Goal: Task Accomplishment & Management: Complete application form

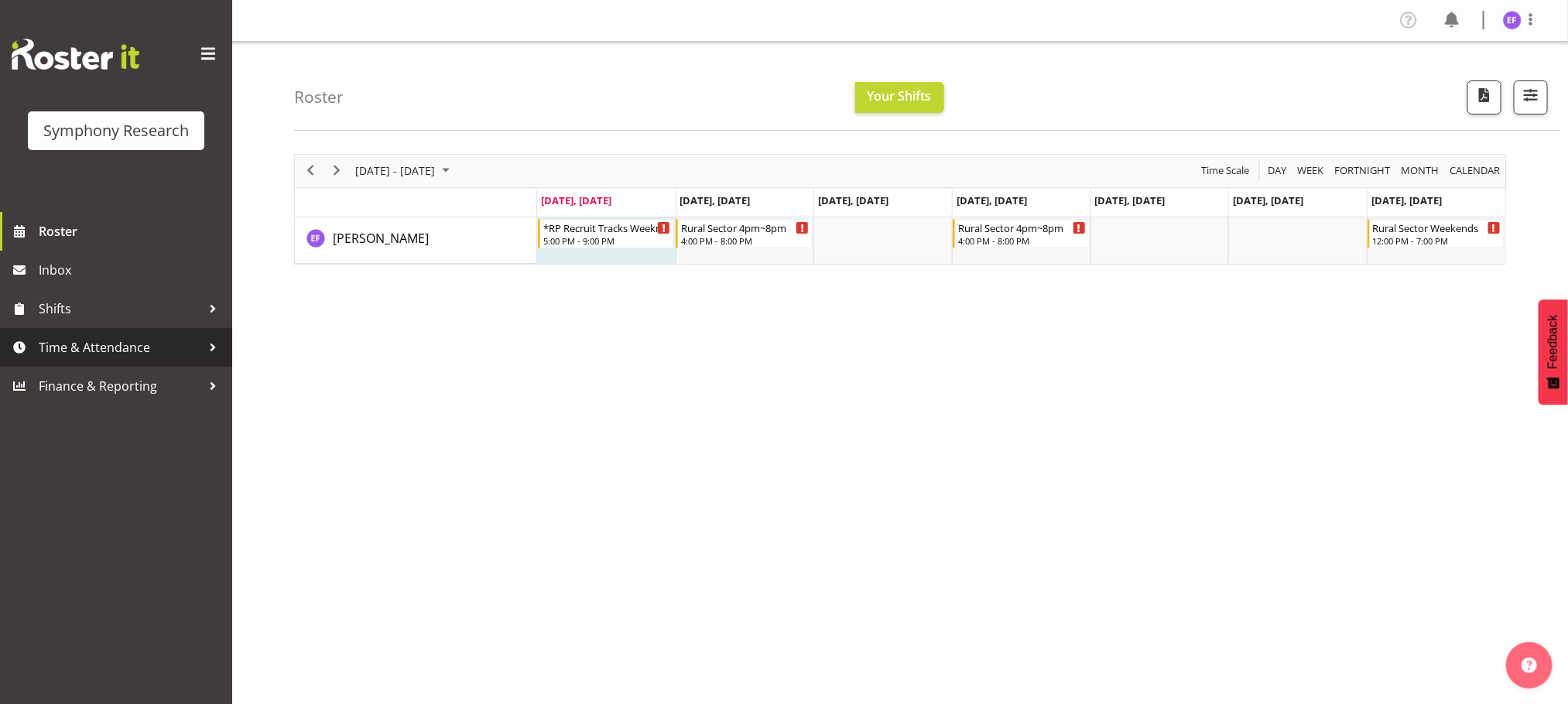
click at [204, 350] on div at bounding box center [212, 347] width 23 height 23
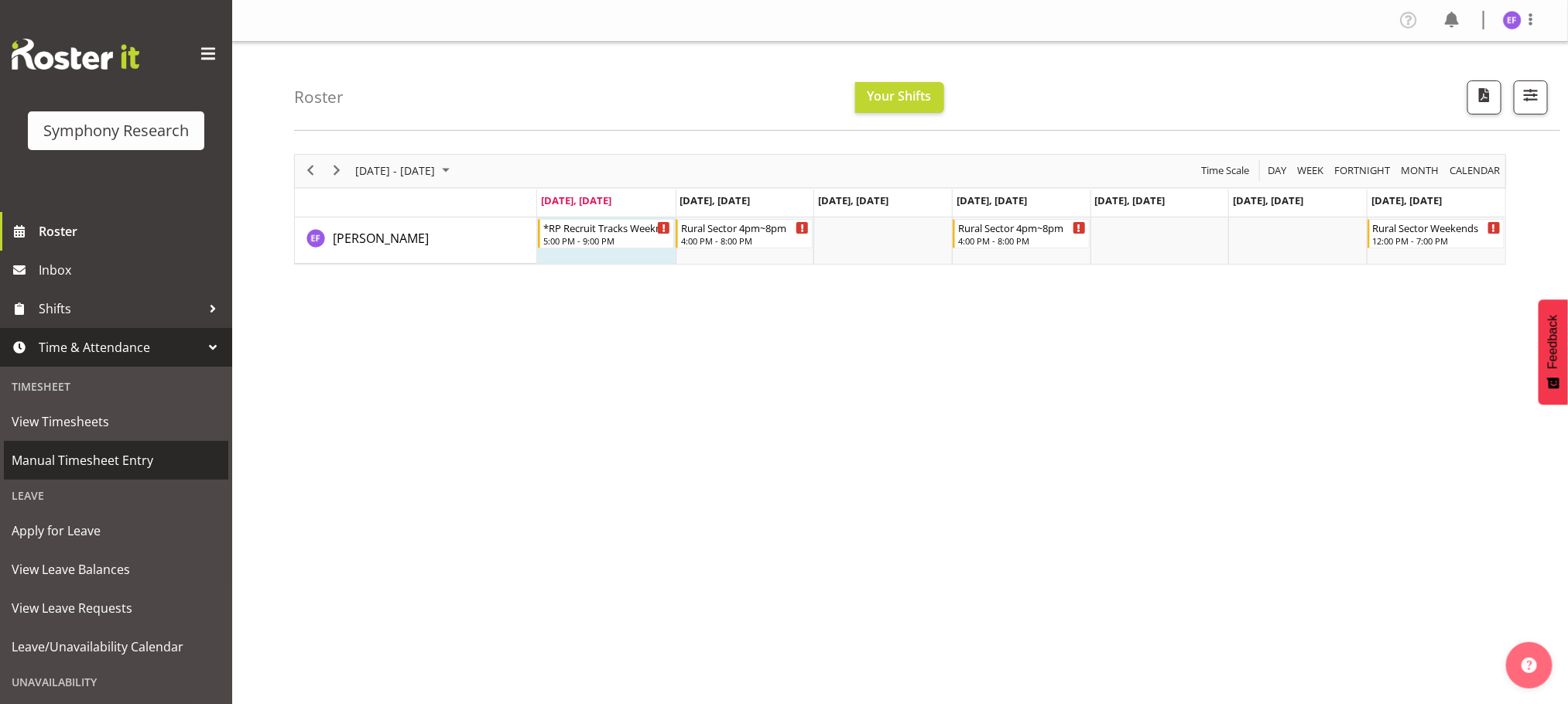
click at [114, 462] on span "Manual Timesheet Entry" at bounding box center [116, 460] width 209 height 23
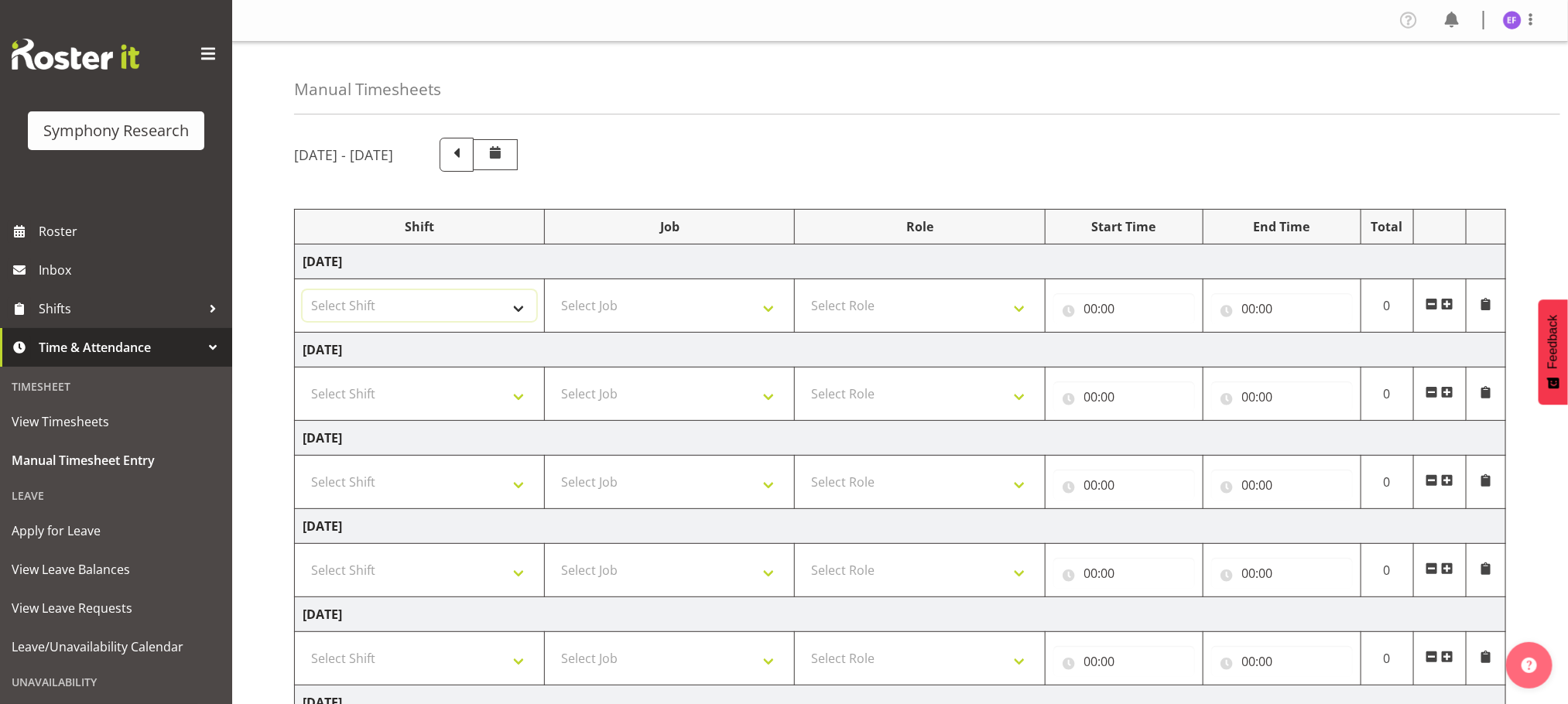
click at [521, 309] on select "Select Shift !!Weekend Residential (Roster IT Shift Label) *Business 9/10am ~ 4…" at bounding box center [419, 306] width 234 height 31
select select "48116"
click at [303, 291] on select "Select Shift !!Weekend Residential (Roster IT Shift Label) *Business 9/10am ~ 4…" at bounding box center [419, 306] width 234 height 31
click at [769, 309] on select "Select Job 550060 IF Admin 553492 World Poll Aus Wave 2 Main 2025 553493 World …" at bounding box center [669, 306] width 234 height 31
select select "10587"
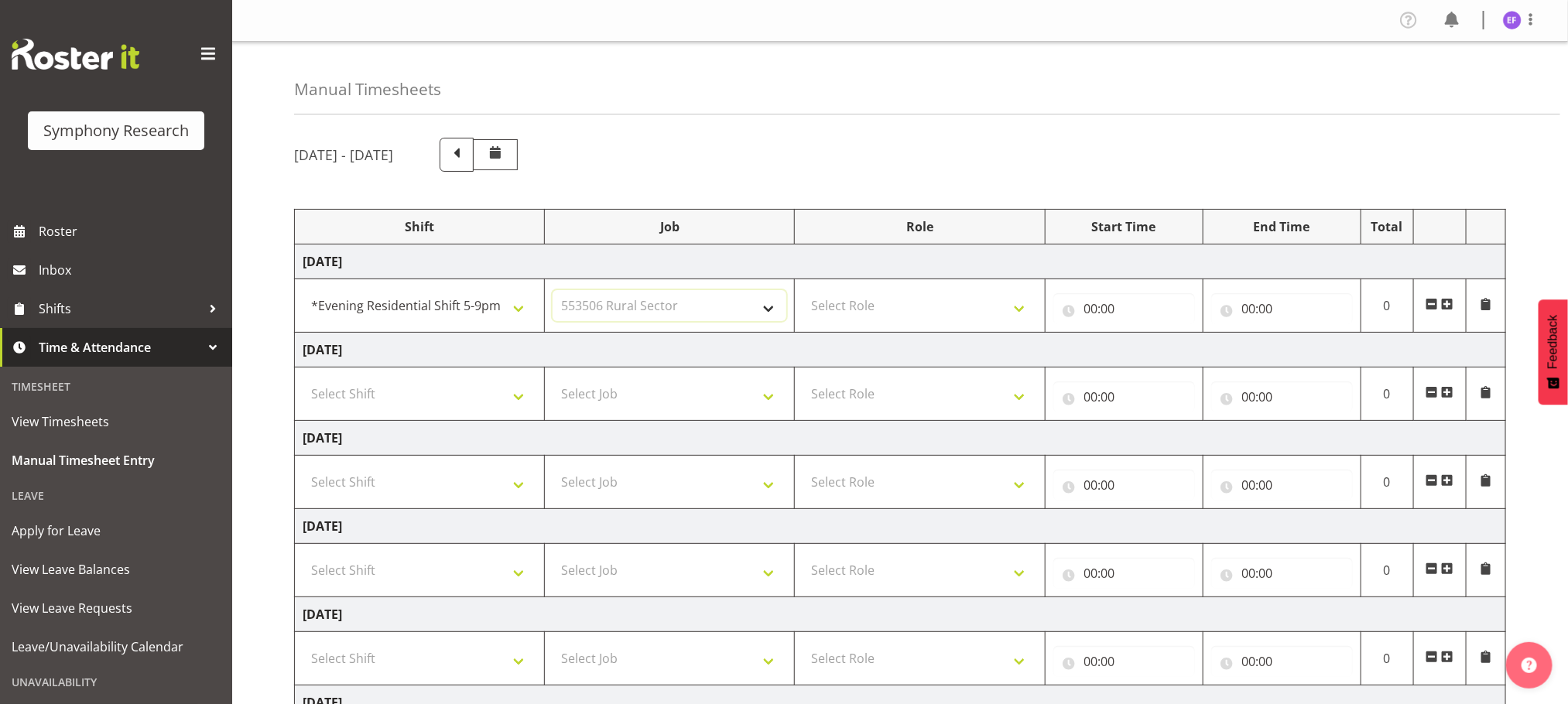
click at [552, 291] on select "Select Job 550060 IF Admin 553492 World Poll Aus Wave 2 Main 2025 553493 World …" at bounding box center [669, 306] width 234 height 31
click at [1019, 306] on select "Select Role Briefing Interviewing" at bounding box center [919, 306] width 234 height 31
select select "47"
click at [803, 291] on select "Select Role Briefing Interviewing" at bounding box center [919, 306] width 234 height 31
click at [1089, 309] on input "00:00" at bounding box center [1124, 309] width 142 height 31
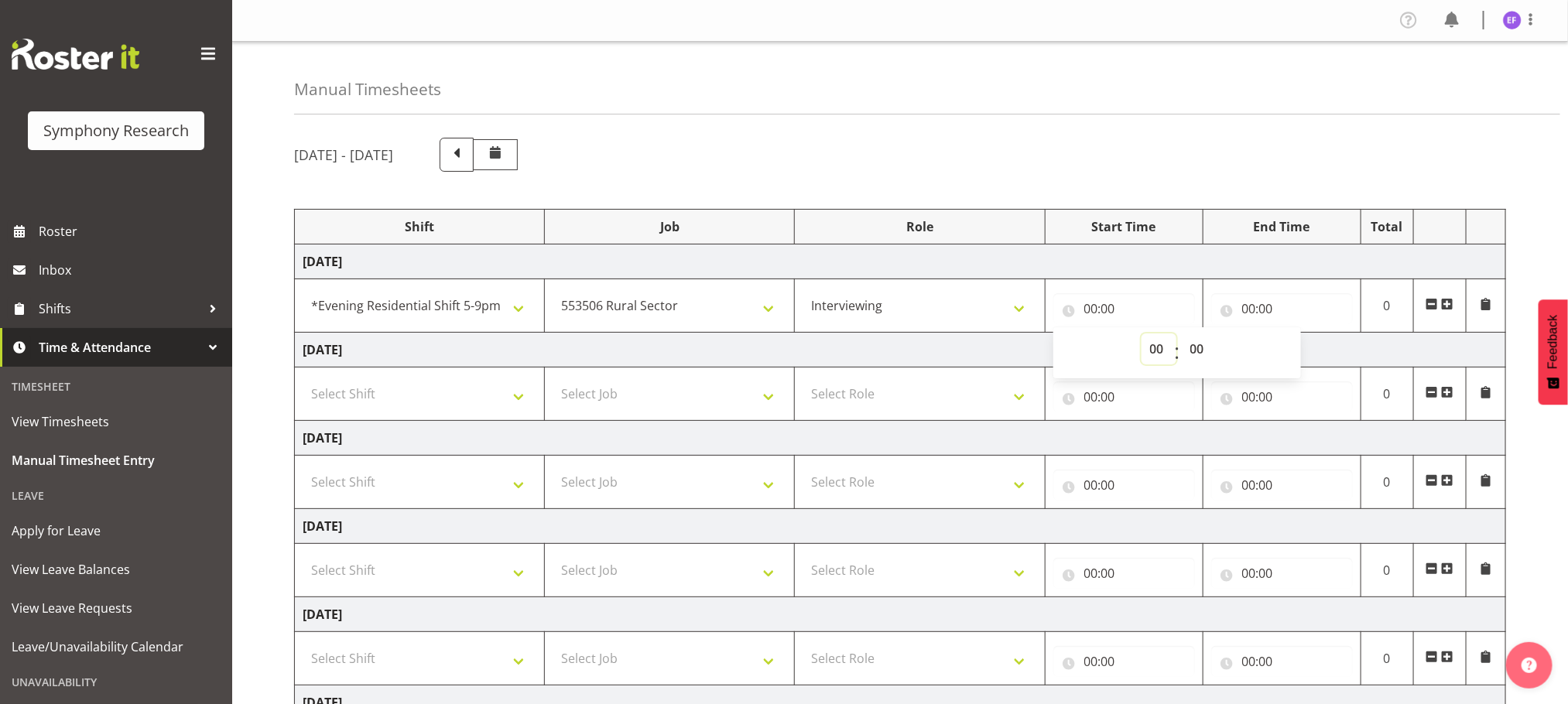
click at [1157, 346] on select "00 01 02 03 04 05 06 07 08 09 10 11 12 13 14 15 16 17 18 19 20 21 22 23" at bounding box center [1158, 349] width 35 height 31
select select "17"
click at [1141, 335] on select "00 01 02 03 04 05 06 07 08 09 10 11 12 13 14 15 16 17 18 19 20 21 22 23" at bounding box center [1158, 349] width 35 height 31
type input "17:00"
click at [1251, 314] on input "00:00" at bounding box center [1282, 309] width 142 height 31
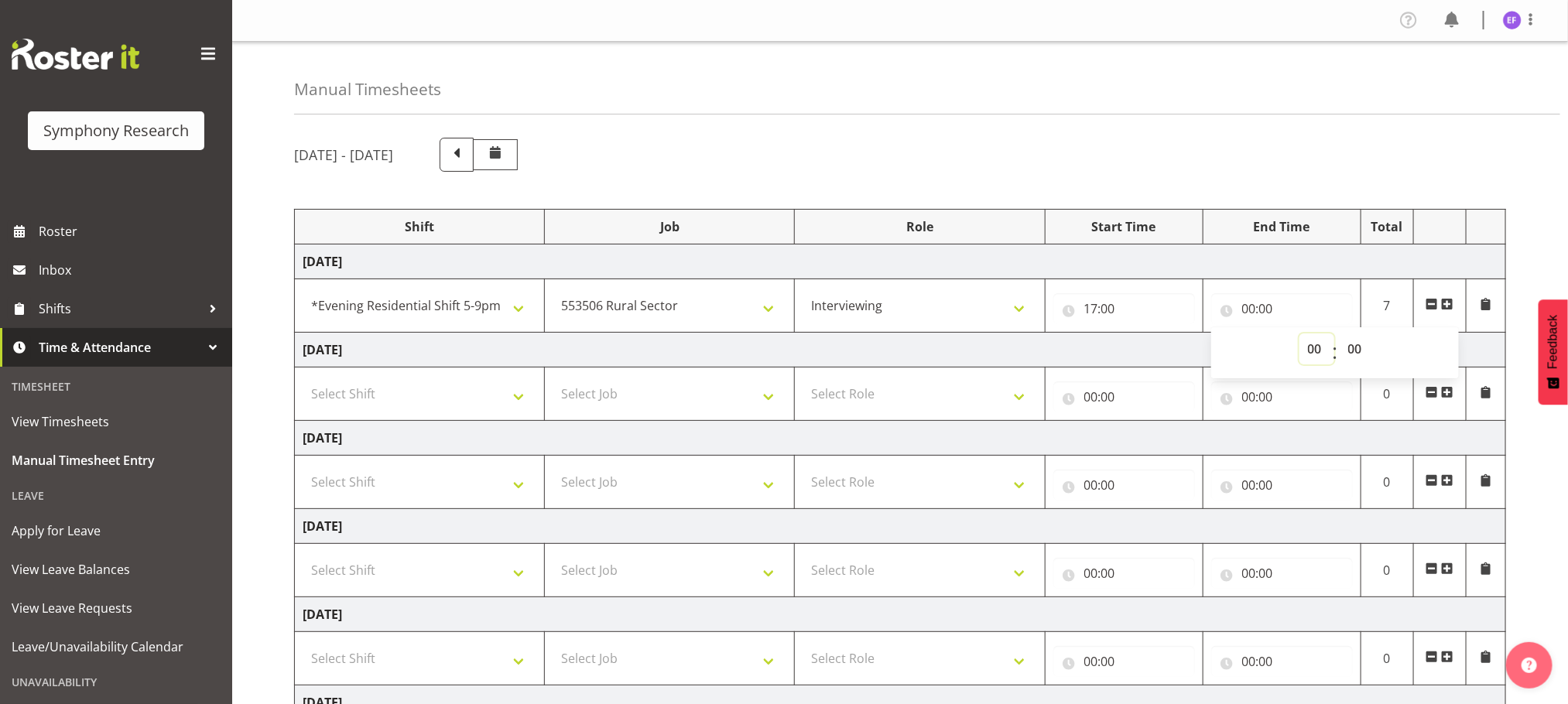
click at [1314, 349] on select "00 01 02 03 04 05 06 07 08 09 10 11 12 13 14 15 16 17 18 19 20 21 22 23" at bounding box center [1317, 349] width 35 height 31
select select "20"
click at [1299, 335] on select "00 01 02 03 04 05 06 07 08 09 10 11 12 13 14 15 16 17 18 19 20 21 22 23" at bounding box center [1317, 349] width 35 height 31
type input "20:00"
click at [1296, 143] on div "[DATE] - [DATE]" at bounding box center [899, 154] width 1211 height 34
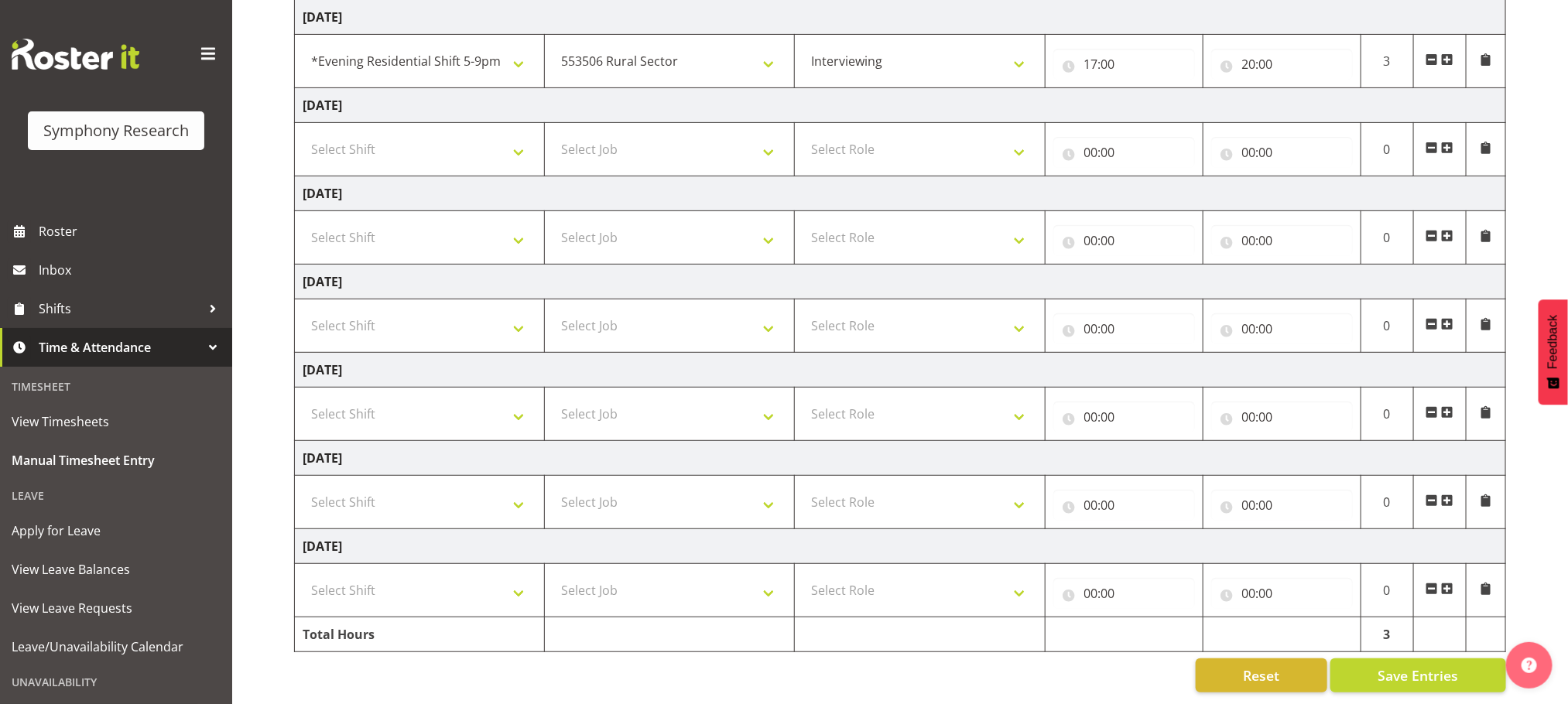
scroll to position [268, 0]
click at [1425, 665] on span "Save Entries" at bounding box center [1418, 674] width 81 height 20
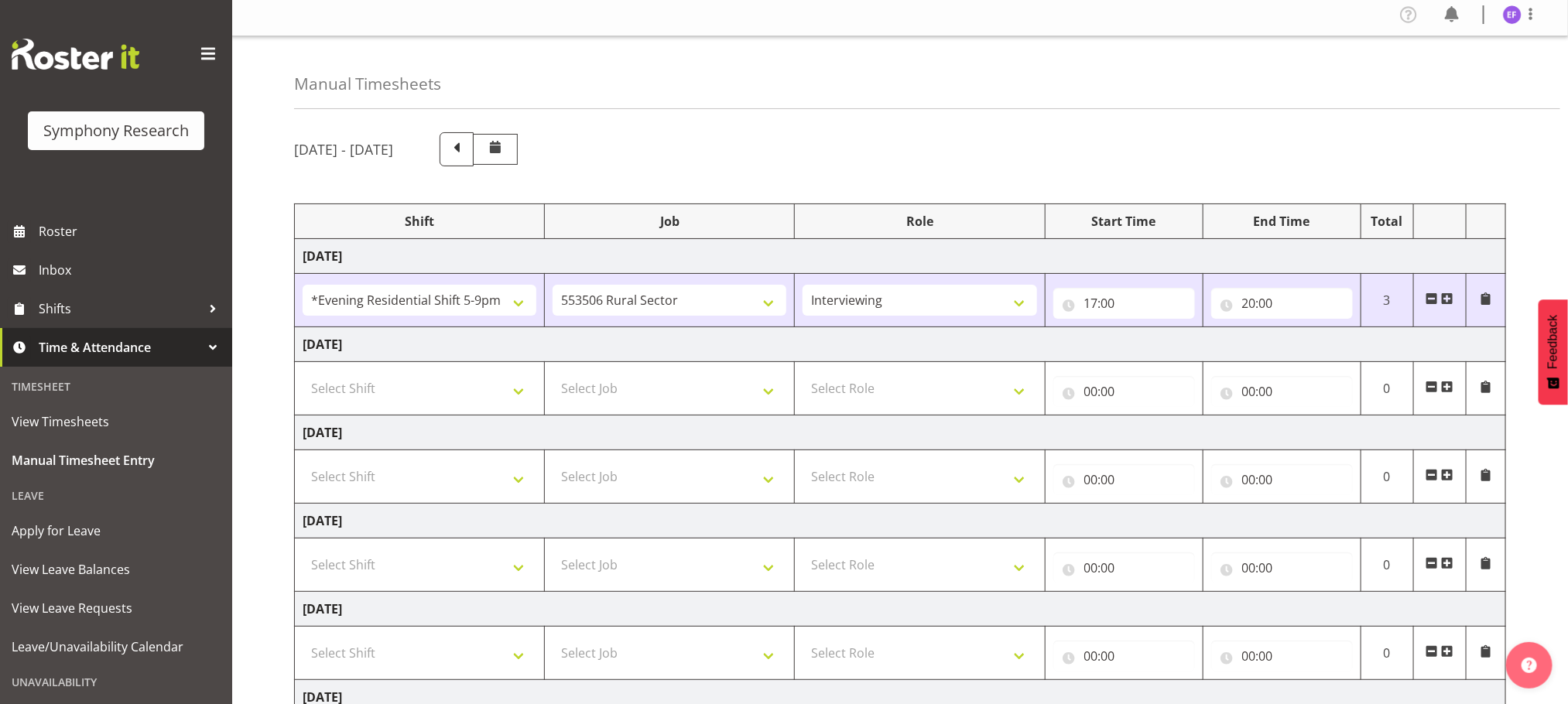
scroll to position [0, 0]
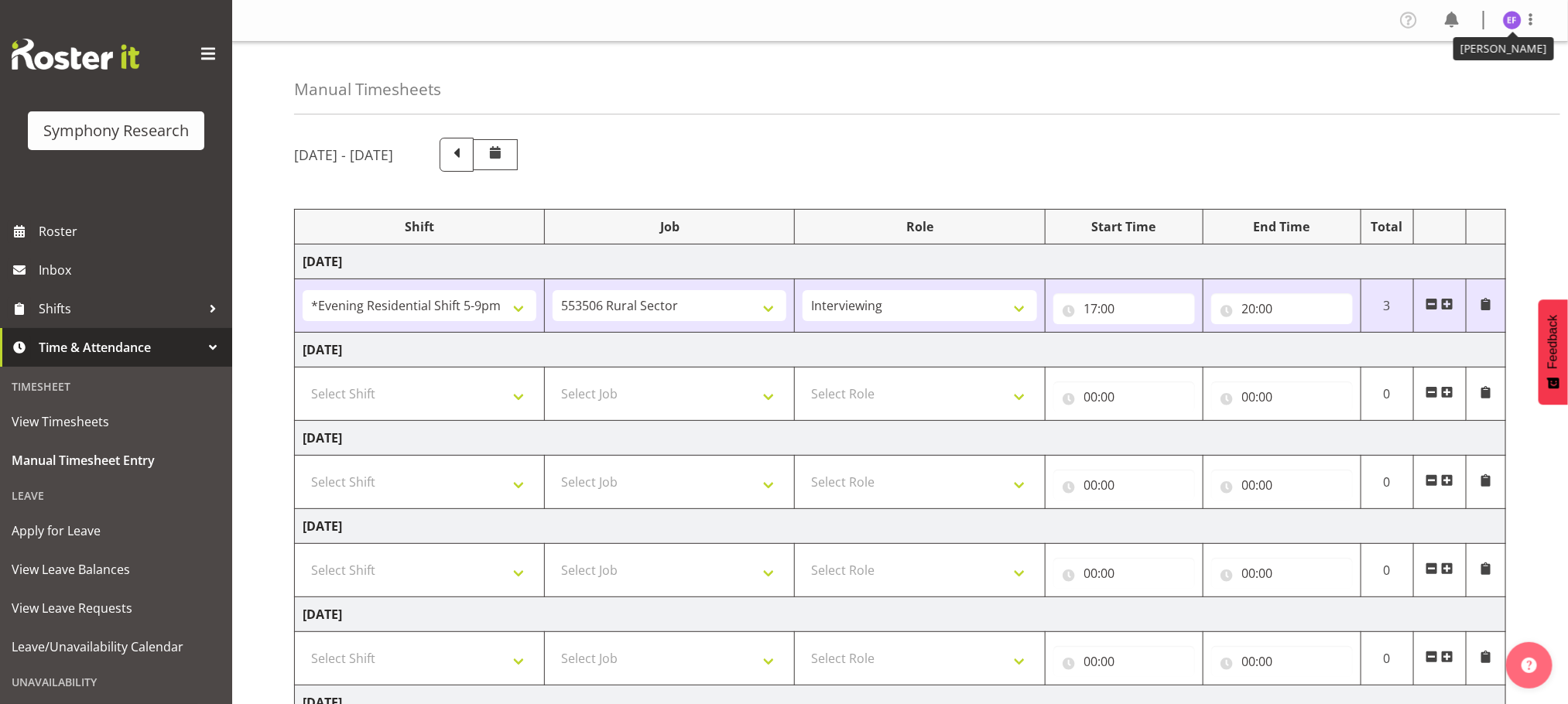
click at [1516, 29] on img at bounding box center [1511, 19] width 18 height 18
click at [1444, 88] on link "Log Out" at bounding box center [1465, 81] width 149 height 28
